Goal: Communication & Community: Ask a question

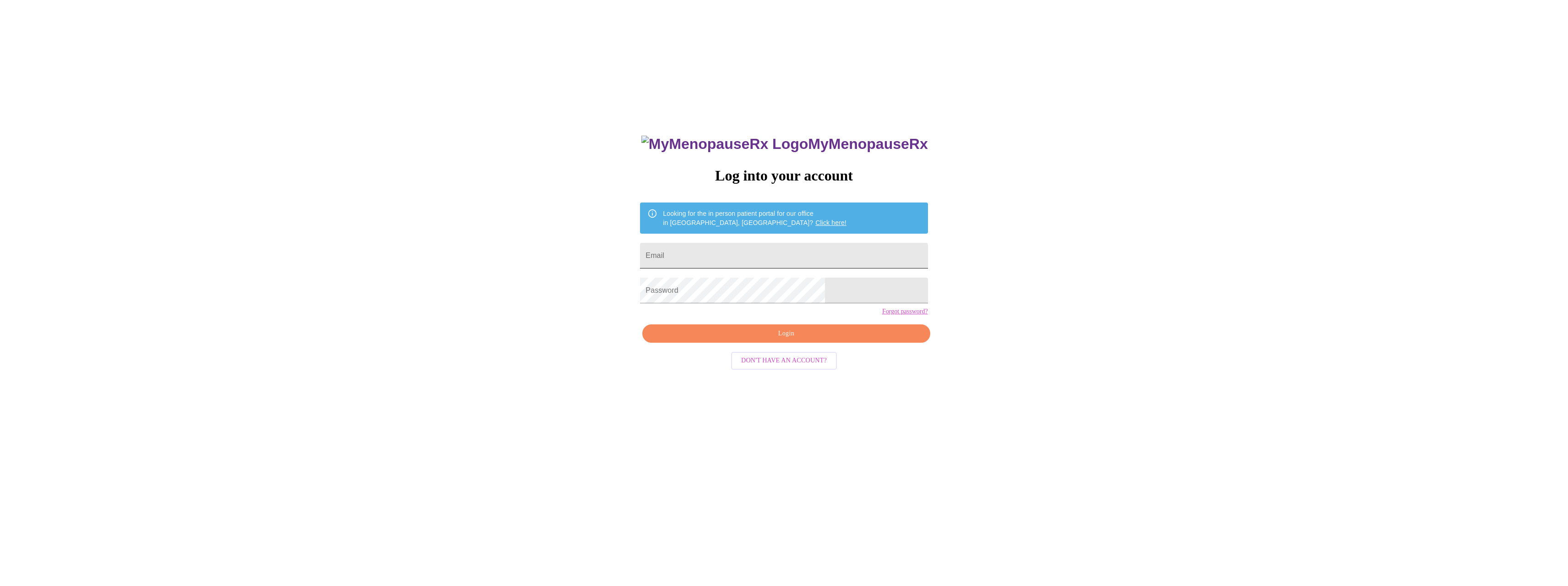
click at [791, 251] on input "Email" at bounding box center [784, 255] width 287 height 25
type input "[EMAIL_ADDRESS][DOMAIN_NAME]"
click at [805, 342] on button "Login" at bounding box center [786, 333] width 287 height 19
click at [793, 355] on div "MyMenopauseRx Log into your account Looking for the in person patient portal fo…" at bounding box center [784, 414] width 306 height 586
click at [789, 351] on div "MyMenopauseRx Log into your account Looking for the in person patient portal fo…" at bounding box center [784, 414] width 306 height 586
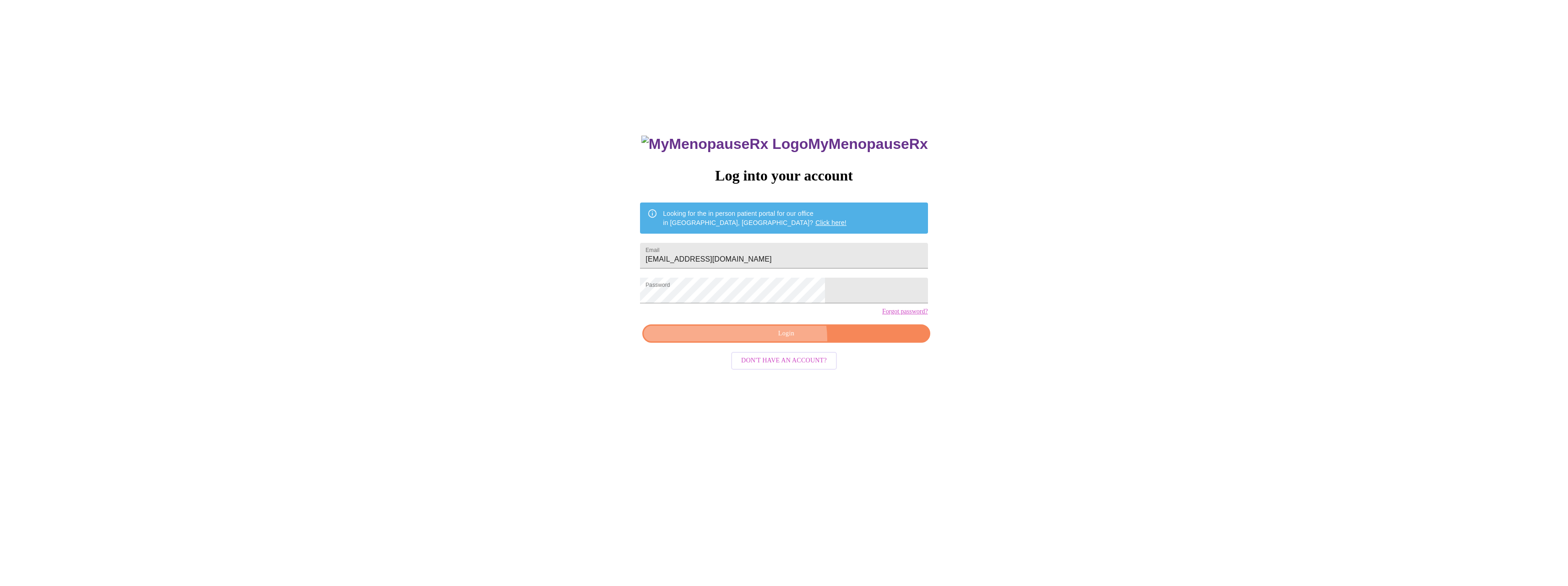
click at [784, 339] on span "Login" at bounding box center [786, 333] width 266 height 11
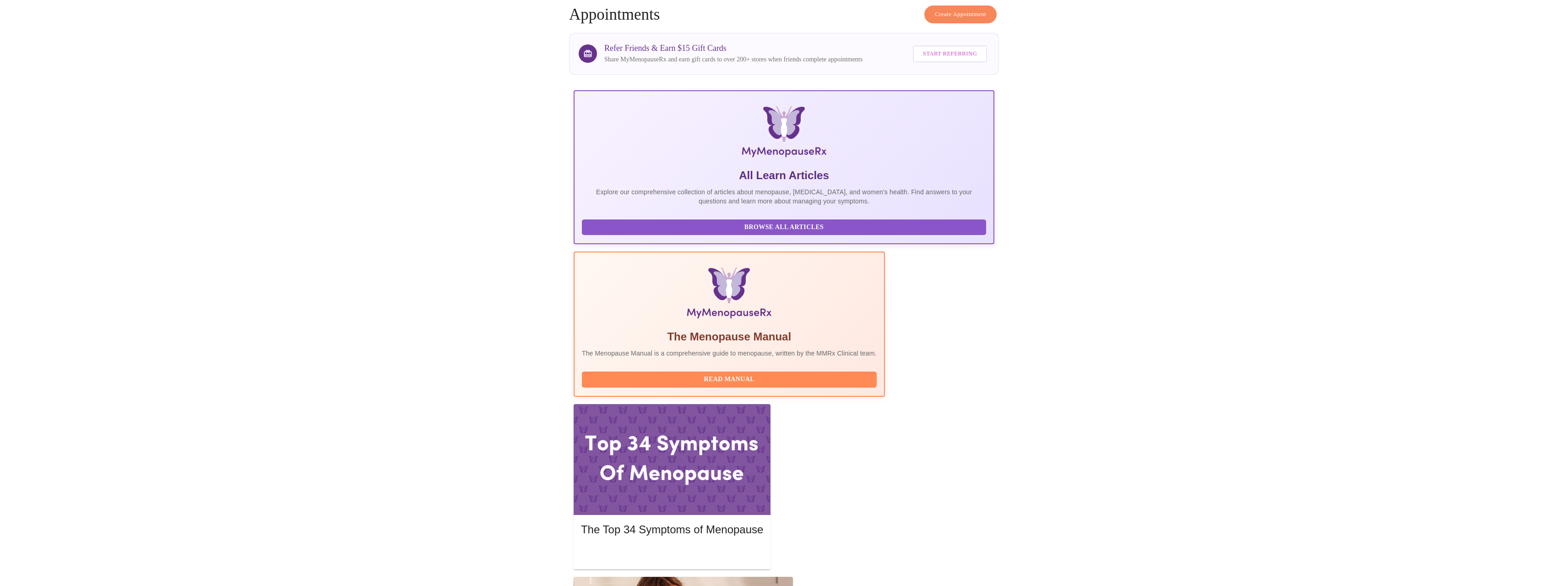
scroll to position [46, 0]
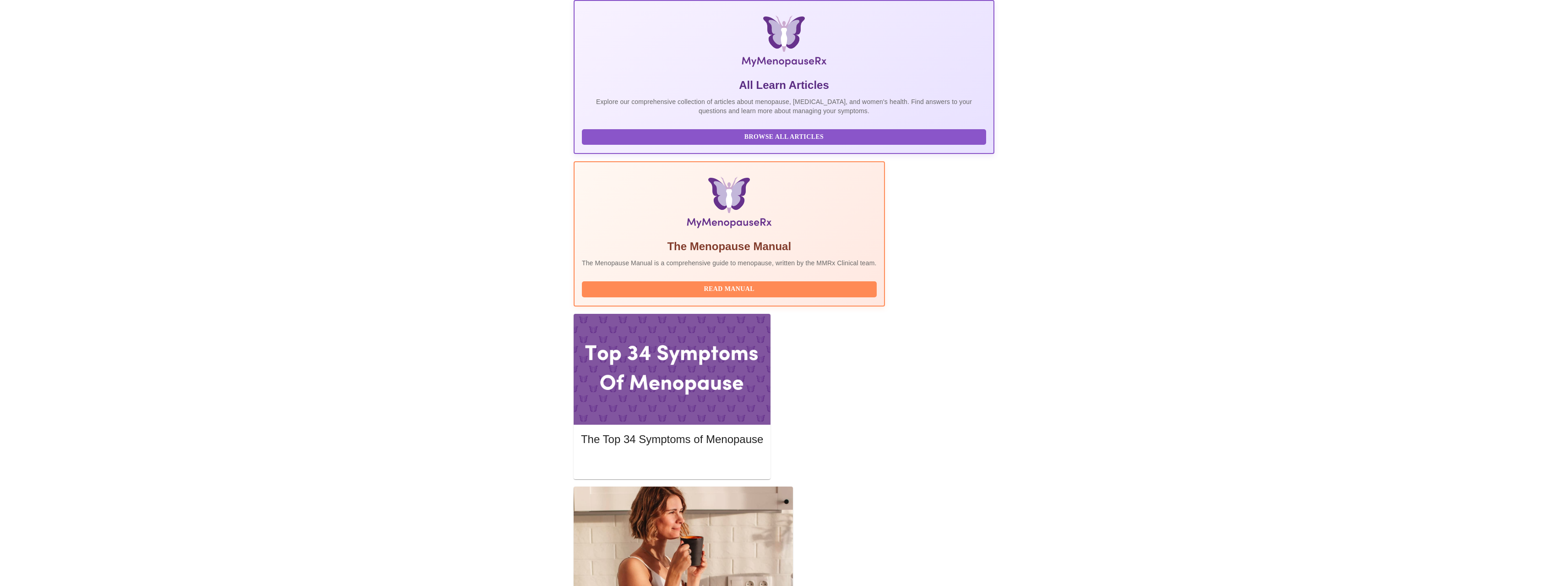
scroll to position [138, 0]
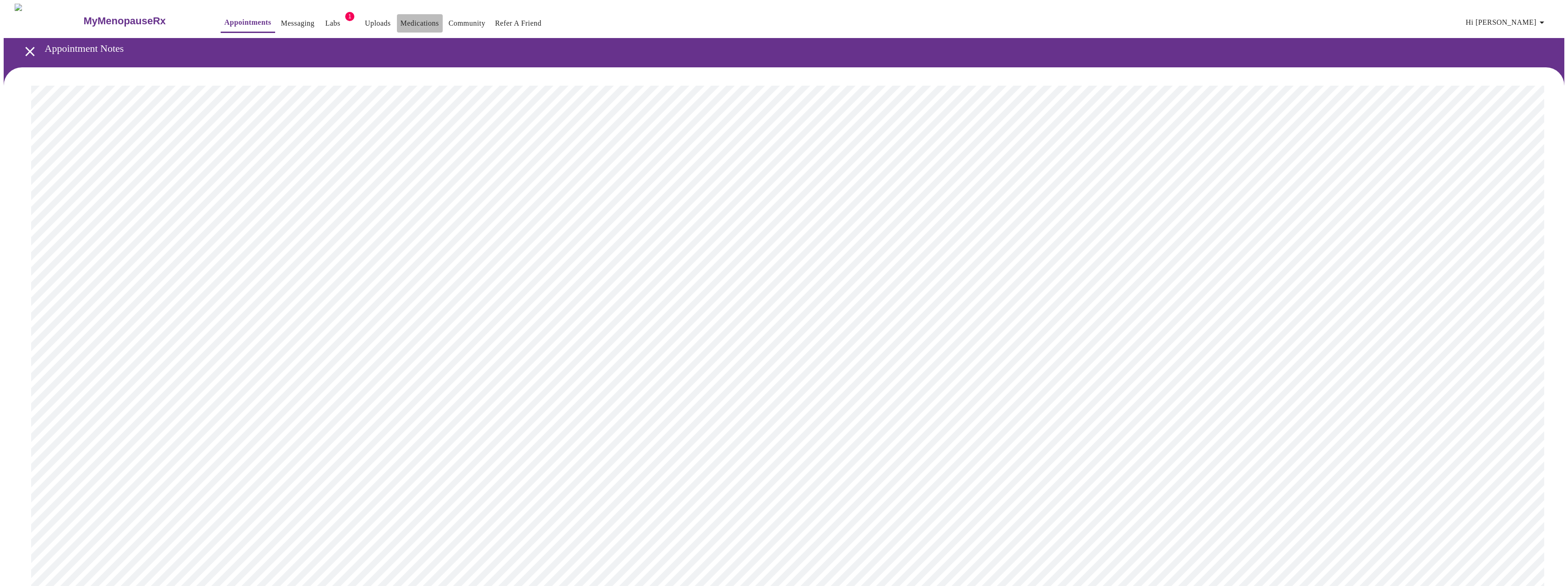
click at [401, 17] on link "Medications" at bounding box center [420, 23] width 38 height 13
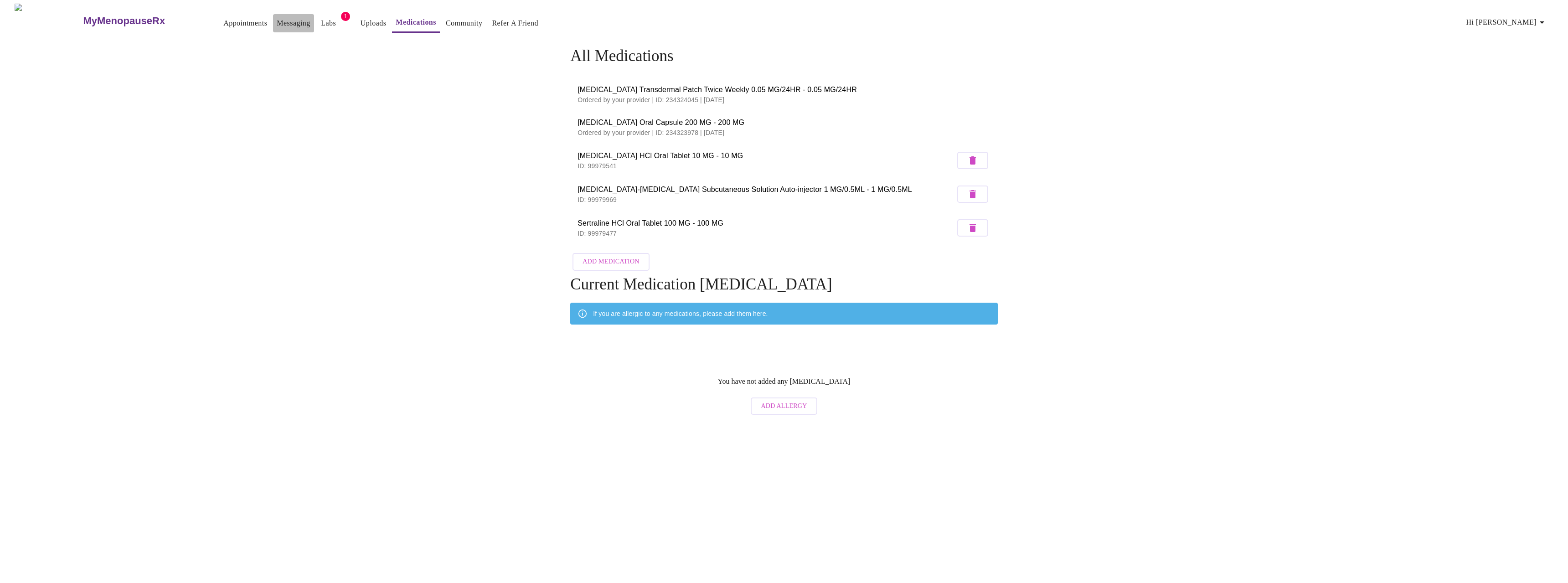
click at [277, 18] on link "Messaging" at bounding box center [293, 23] width 33 height 13
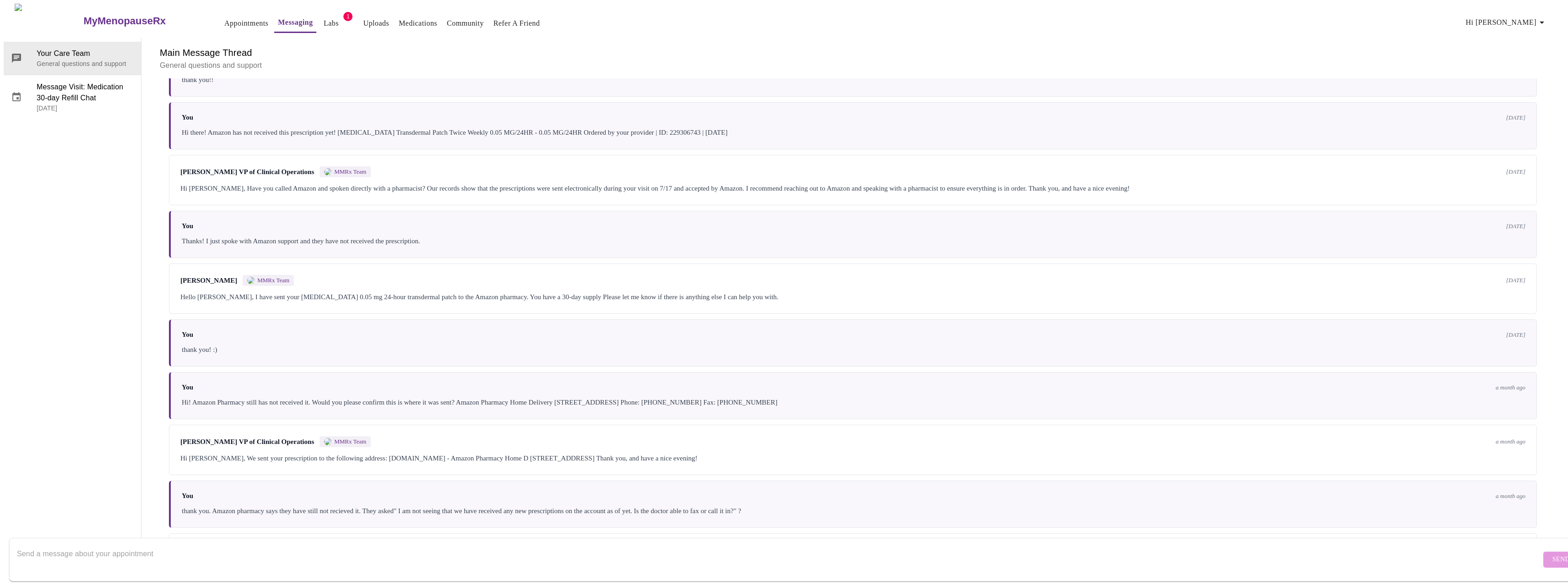
scroll to position [249, 0]
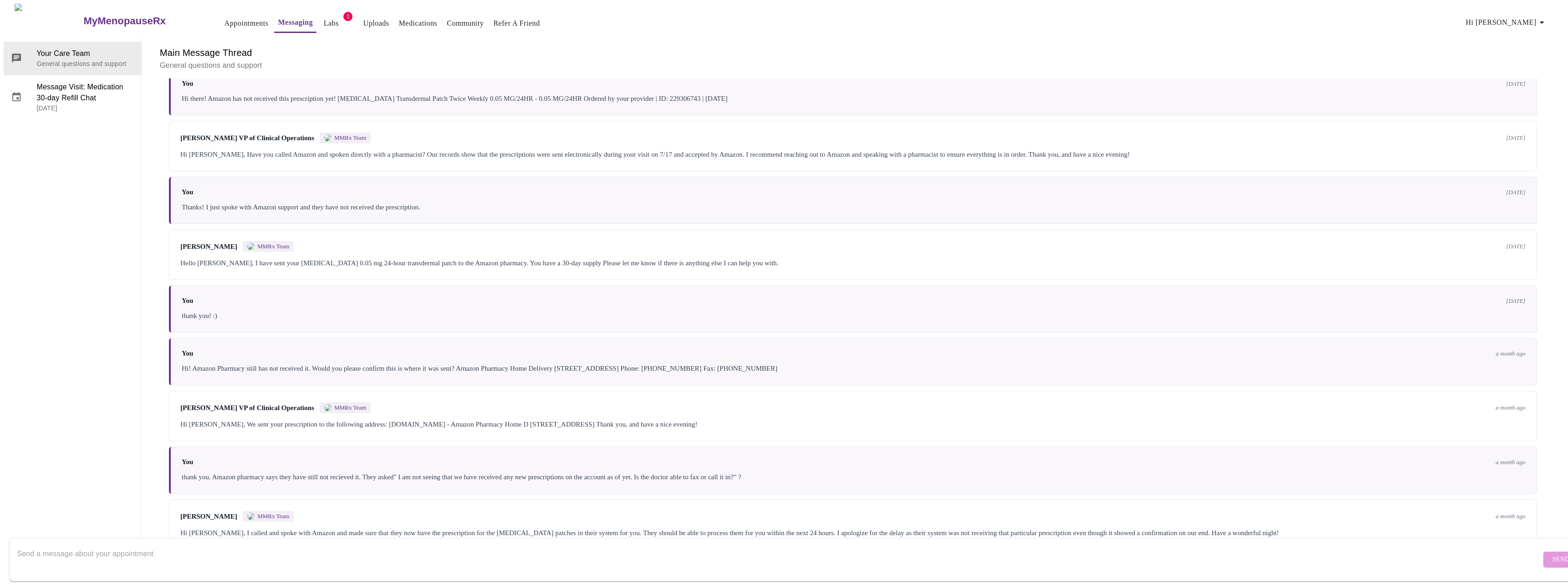
click at [346, 544] on textarea "Send a message about your appointment" at bounding box center [778, 559] width 1524 height 29
click at [314, 544] on textarea "Hey there! I am experiencing the same situation as last time-- Amazon did not r…" at bounding box center [778, 559] width 1524 height 29
click at [486, 546] on textarea "Hey there! I am experiencing the same situation as last time-- Amazon did not r…" at bounding box center [778, 559] width 1524 height 29
drag, startPoint x: 411, startPoint y: 383, endPoint x: 772, endPoint y: 386, distance: 361.0
click at [772, 419] on div "Hi [PERSON_NAME], We sent your prescription to the following address: [DOMAIN_N…" at bounding box center [853, 424] width 1345 height 11
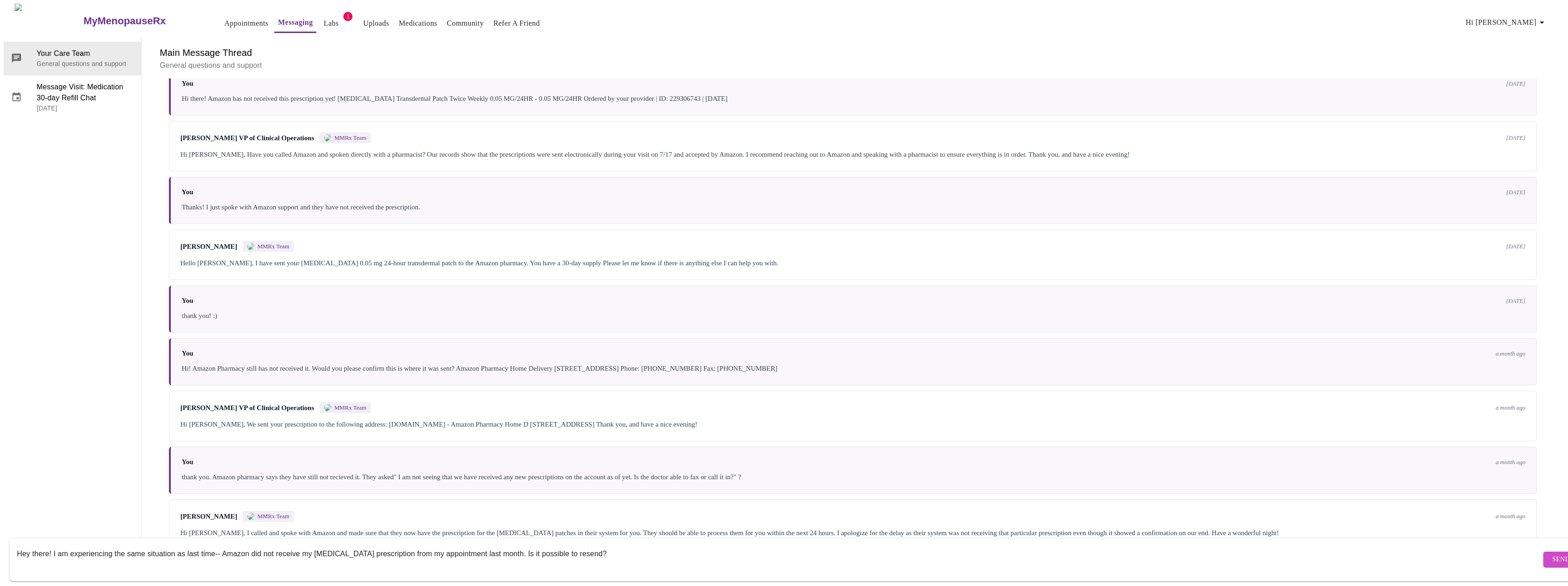
drag, startPoint x: 735, startPoint y: 382, endPoint x: 656, endPoint y: 381, distance: 79.0
click at [656, 419] on div "Hi [PERSON_NAME], We sent your prescription to the following address: [DOMAIN_N…" at bounding box center [853, 424] width 1345 height 11
drag, startPoint x: 656, startPoint y: 381, endPoint x: 419, endPoint y: 382, distance: 237.0
click at [419, 419] on div "Hi [PERSON_NAME], We sent your prescription to the following address: [DOMAIN_N…" at bounding box center [853, 424] width 1345 height 11
click at [627, 549] on textarea "Hey there! I am experiencing the same situation as last time-- Amazon did not r…" at bounding box center [778, 559] width 1524 height 29
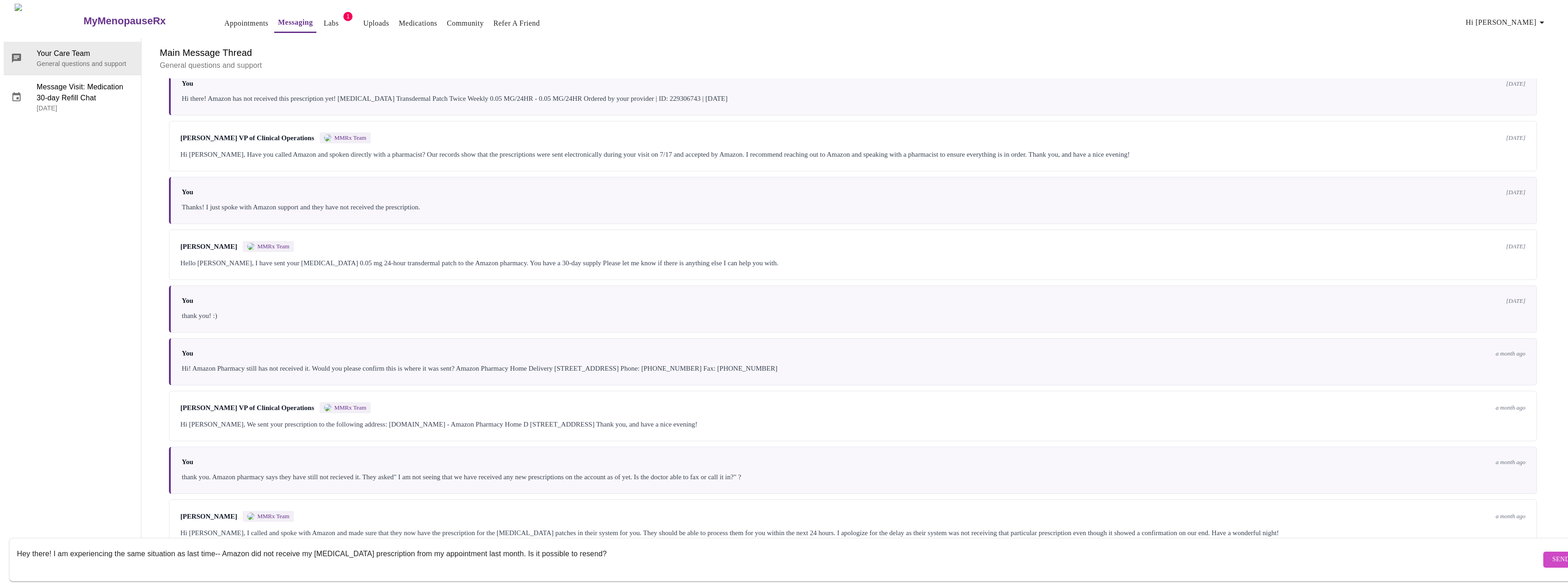
paste textarea "Amazon Pharmacy Home Delivery [STREET_ADDRESS] Fax: [PHONE_NUMBER] Prescriber a…"
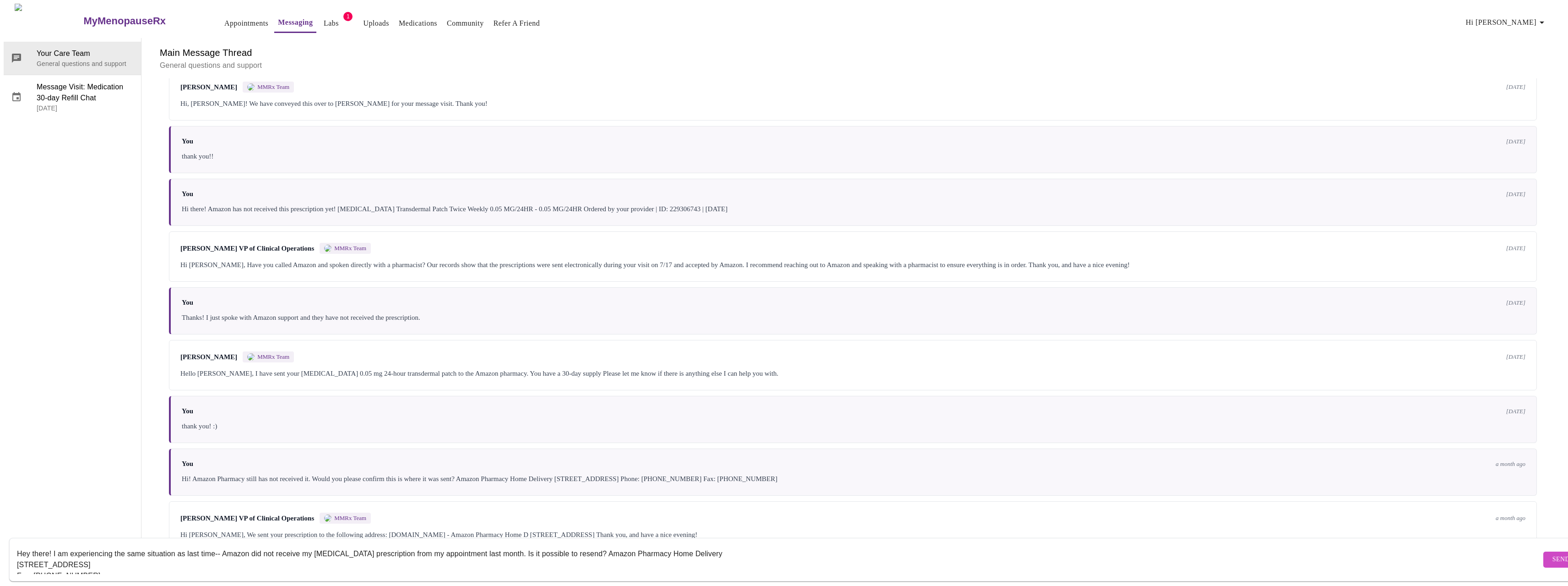
scroll to position [34, 0]
click at [579, 546] on textarea "Hey there! I am experiencing the same situation as last time-- Amazon did not r…" at bounding box center [778, 559] width 1524 height 29
click at [600, 544] on textarea "Hey there! I am experiencing the same situation as last time-- Amazon did not r…" at bounding box center [778, 559] width 1524 height 29
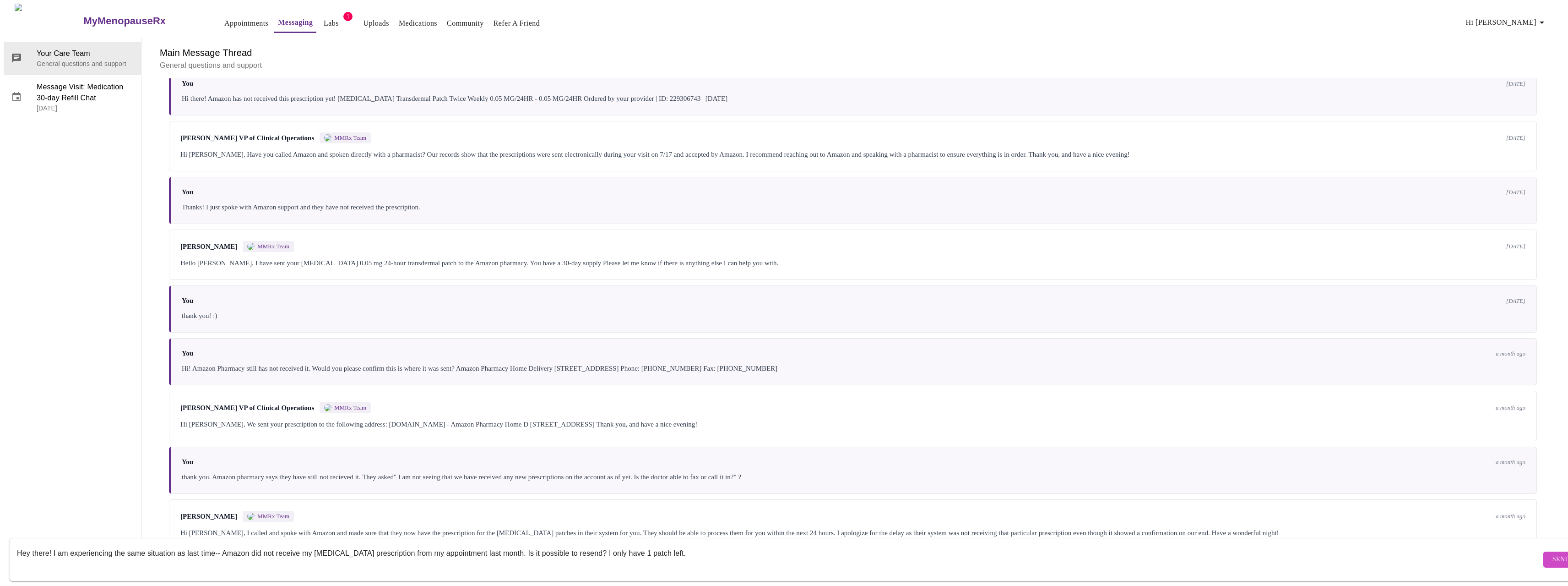
scroll to position [0, 0]
type textarea "Hey there! I am experiencing the same situation as last time-- Amazon did not r…"
click at [1553, 554] on span "Send" at bounding box center [1561, 559] width 17 height 11
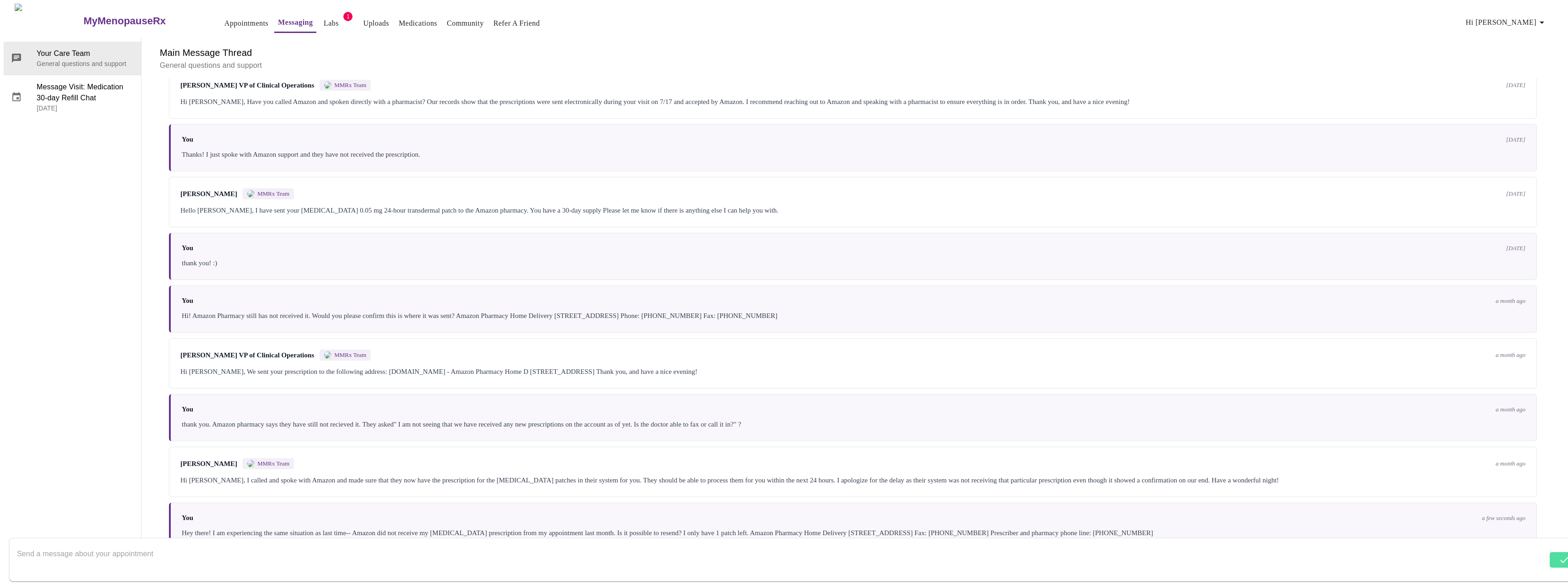
scroll to position [305, 0]
